Goal: Obtain resource: Download file/media

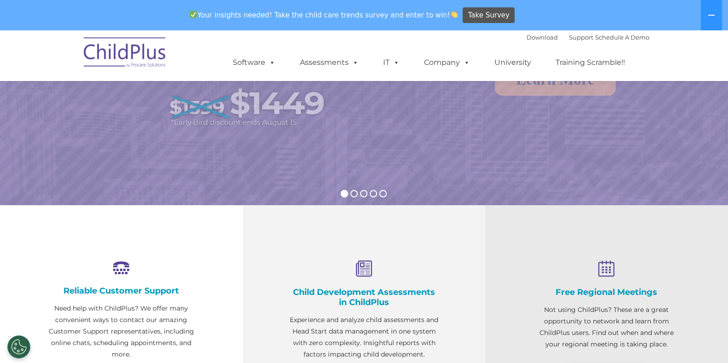
scroll to position [94, 0]
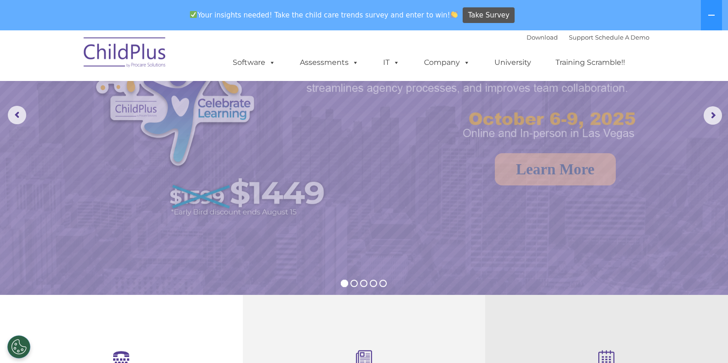
select select "MEDIUM"
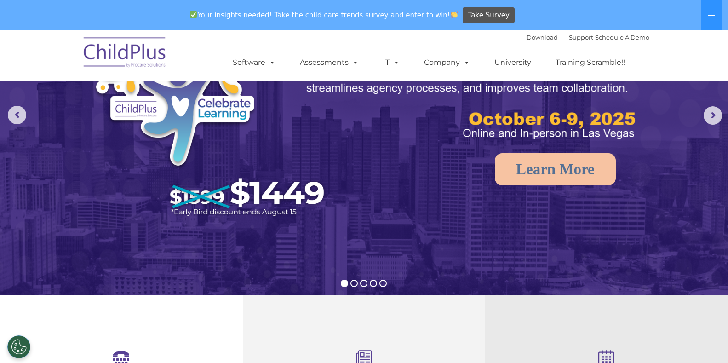
scroll to position [0, 0]
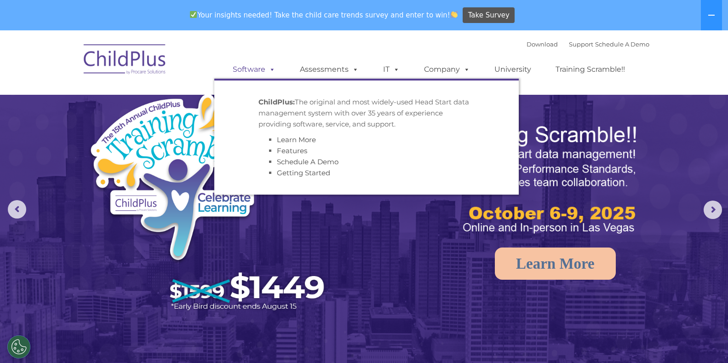
click at [265, 69] on link "Software" at bounding box center [253, 69] width 61 height 18
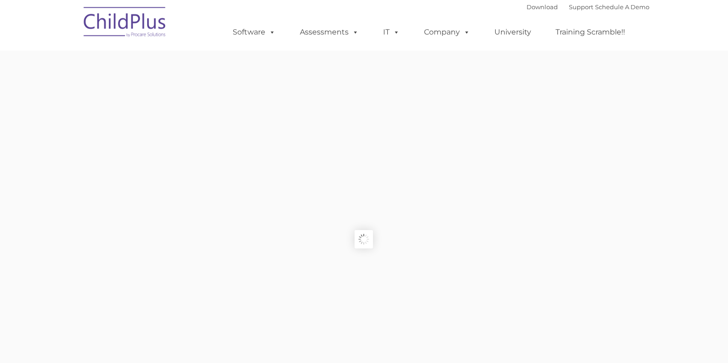
type input ""
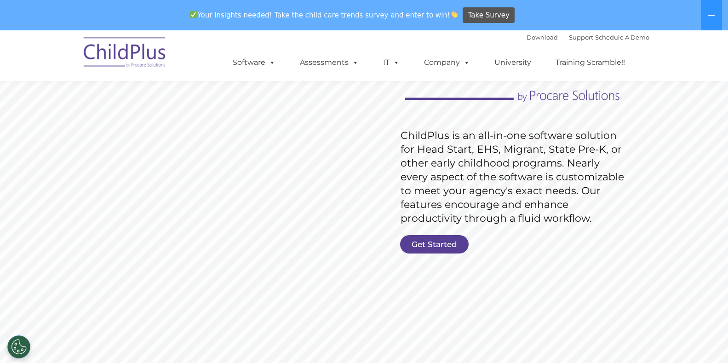
scroll to position [105, 0]
click at [446, 236] on link "Get Started" at bounding box center [434, 243] width 69 height 18
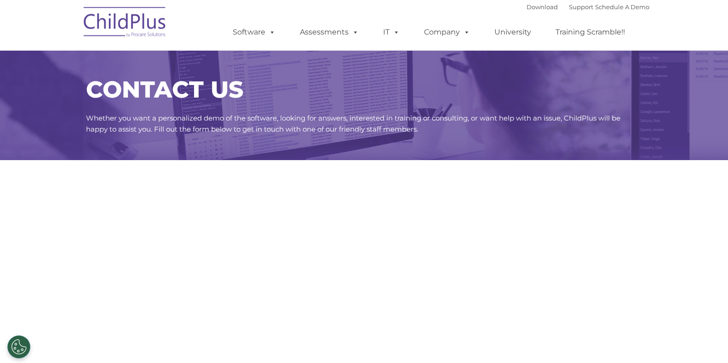
select select "MEDIUM"
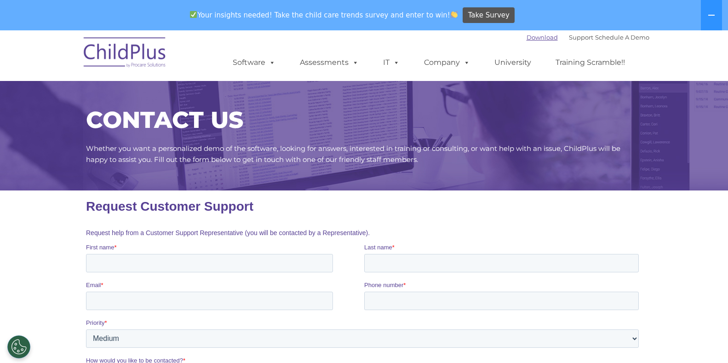
click at [536, 40] on link "Download" at bounding box center [541, 37] width 31 height 7
click at [468, 17] on span "Take Survey" at bounding box center [488, 15] width 41 height 16
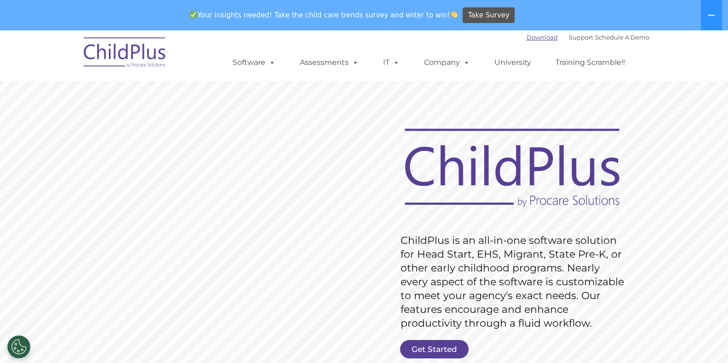
click at [540, 37] on link "Download" at bounding box center [541, 37] width 31 height 7
